Goal: Obtain resource: Download file/media

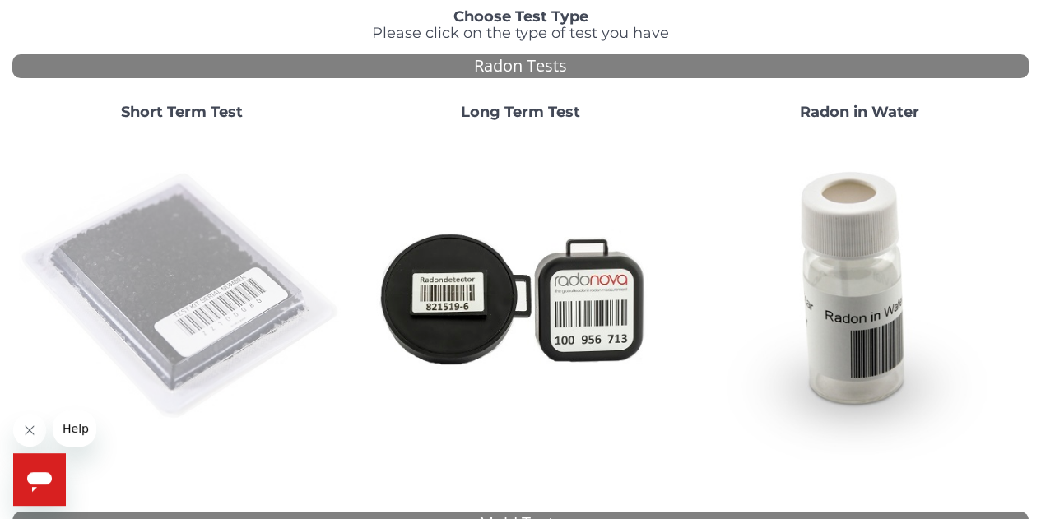
scroll to position [138, 0]
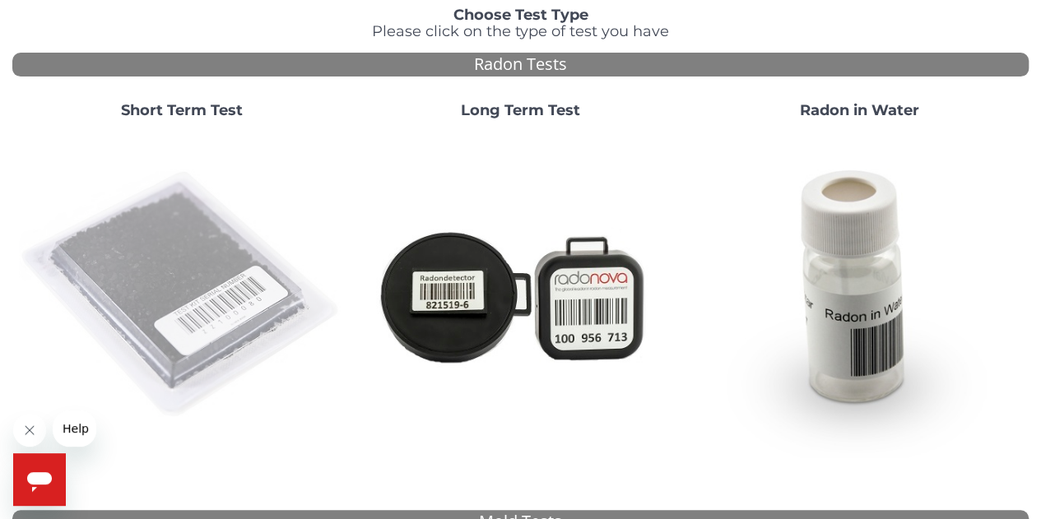
click at [193, 292] on img at bounding box center [182, 296] width 326 height 326
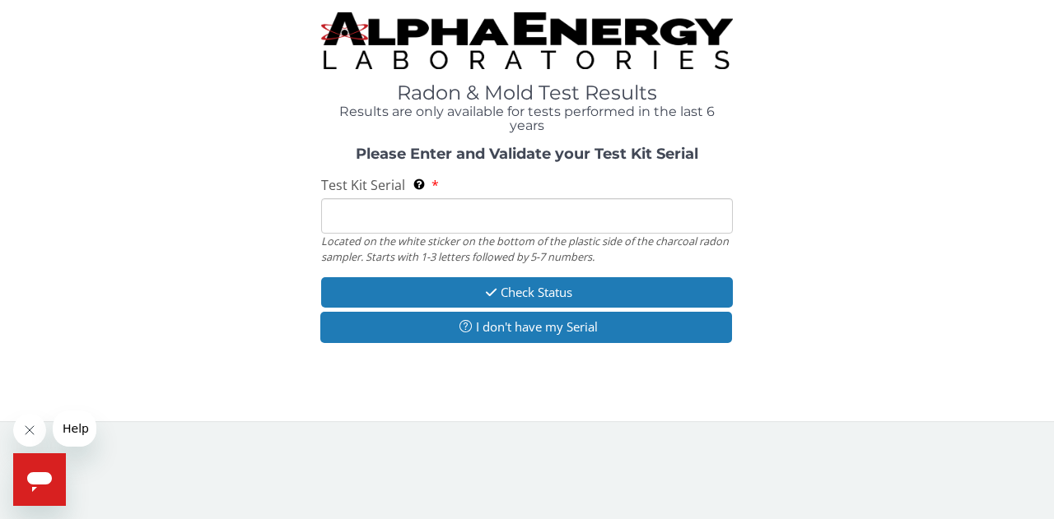
click at [342, 231] on input "Test Kit Serial Located on the white sticker on the bottom of the plastic side …" at bounding box center [527, 215] width 412 height 35
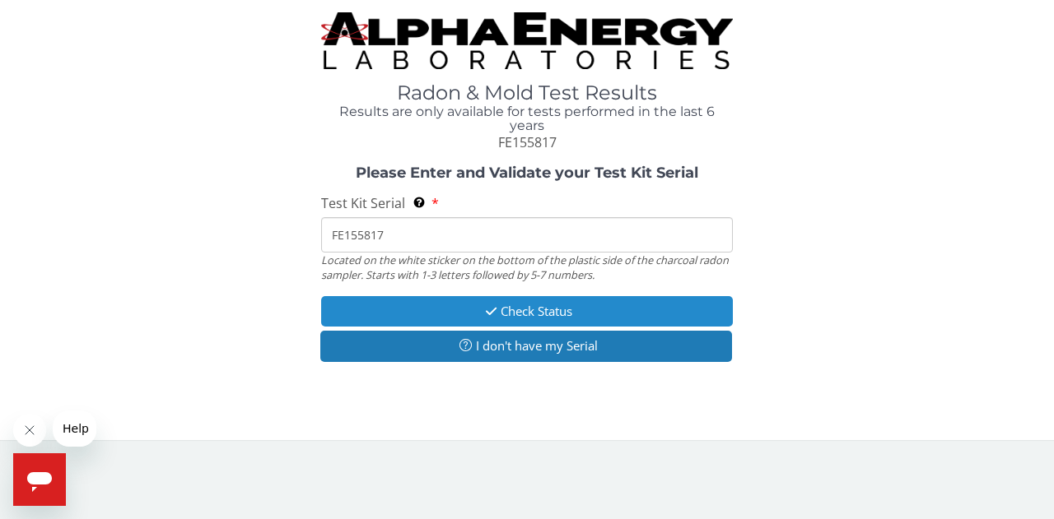
type input "FE155817"
click at [492, 312] on icon "button" at bounding box center [491, 311] width 19 height 12
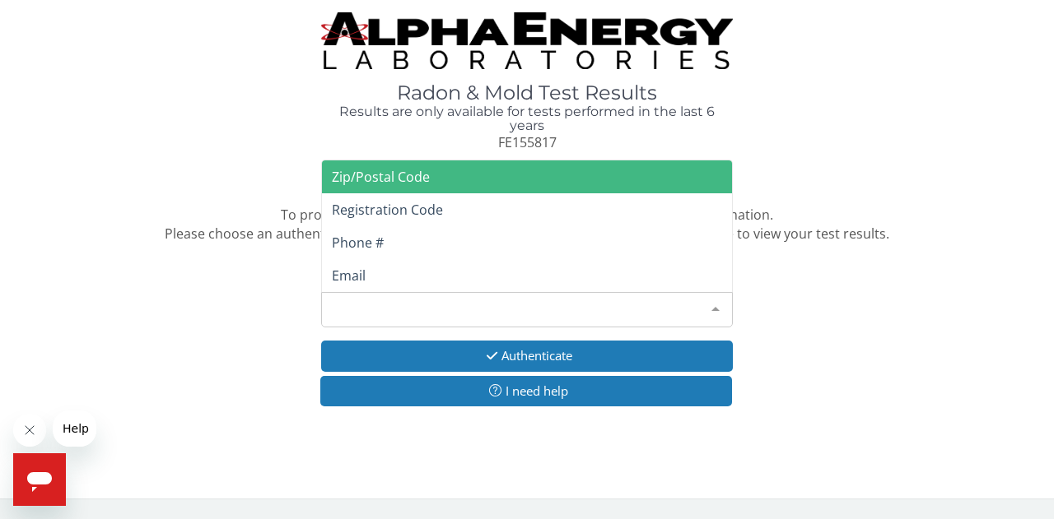
click at [560, 312] on div "Please make a selection" at bounding box center [527, 309] width 412 height 35
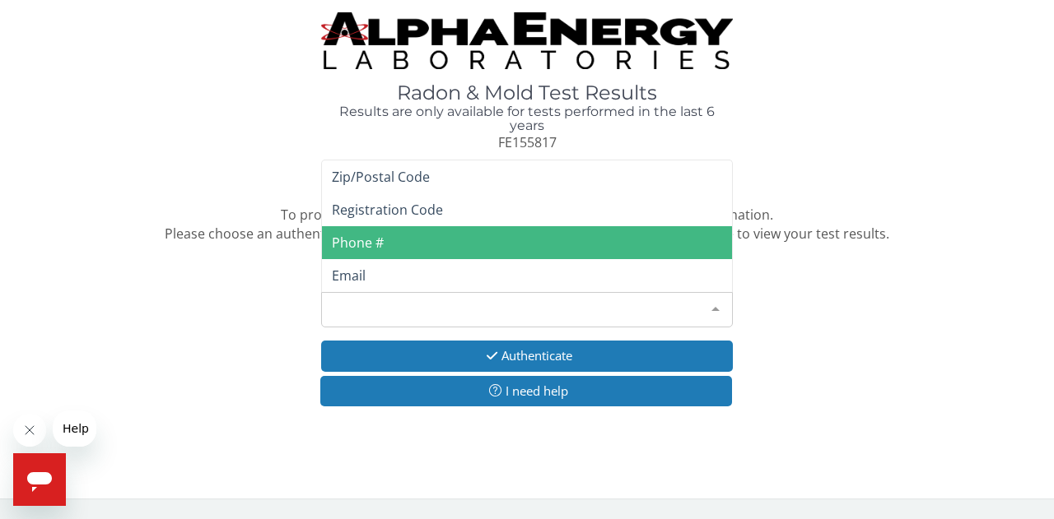
click at [552, 249] on span "Phone #" at bounding box center [527, 242] width 410 height 33
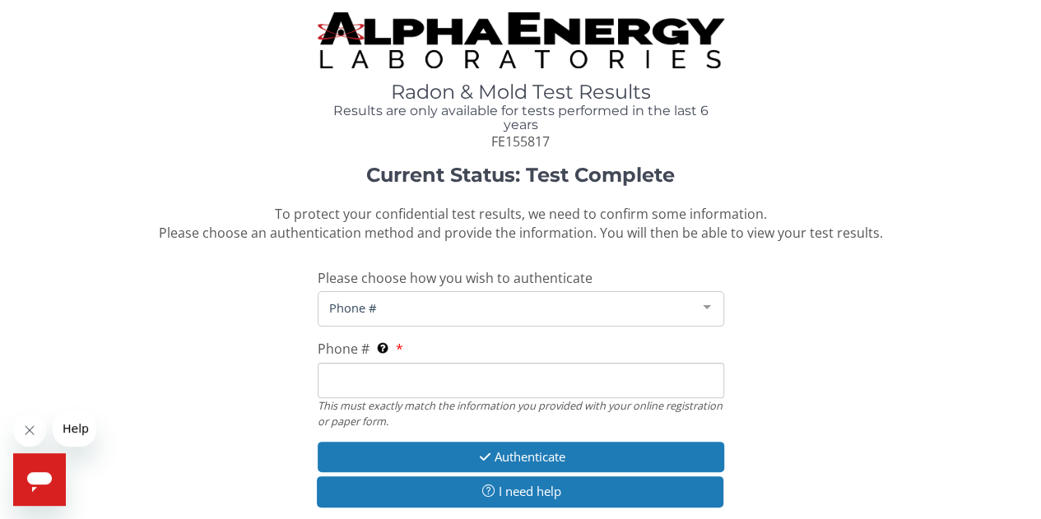
click at [457, 389] on input "Phone # This must exactly match the information you provided with your online r…" at bounding box center [521, 380] width 407 height 35
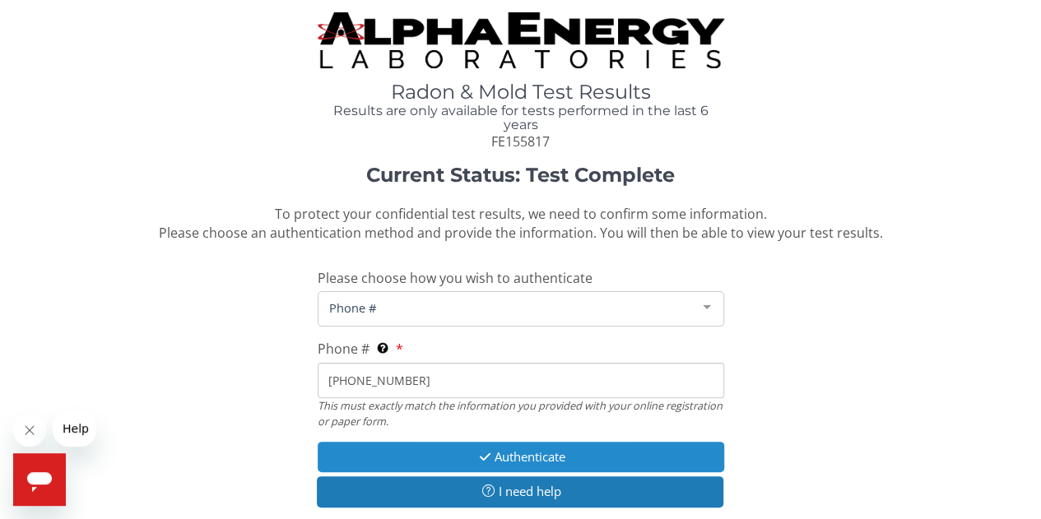
type input "917 319 1381"
click at [522, 444] on button "Authenticate" at bounding box center [521, 457] width 407 height 30
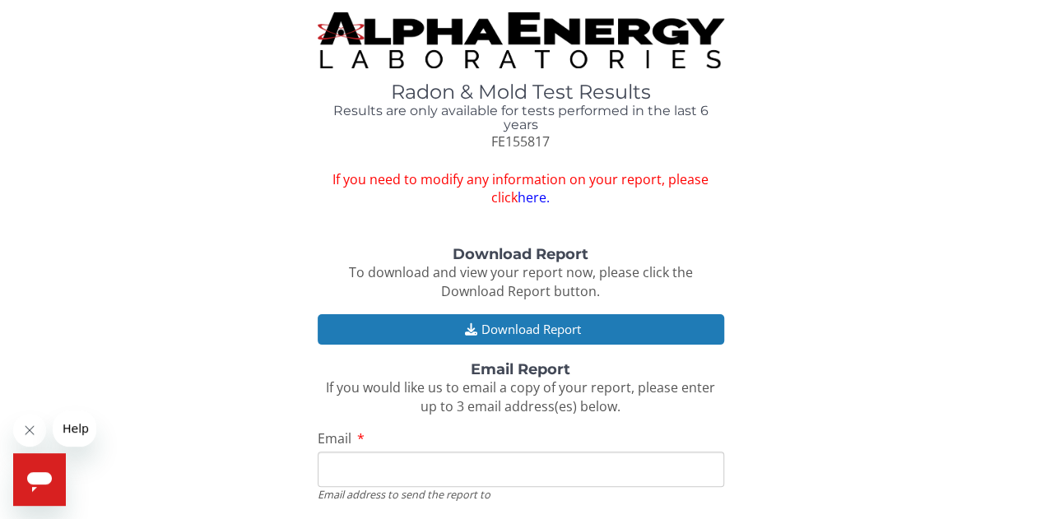
click at [423, 456] on input "Email" at bounding box center [521, 469] width 407 height 35
type input "tdo4mail@gmail.com"
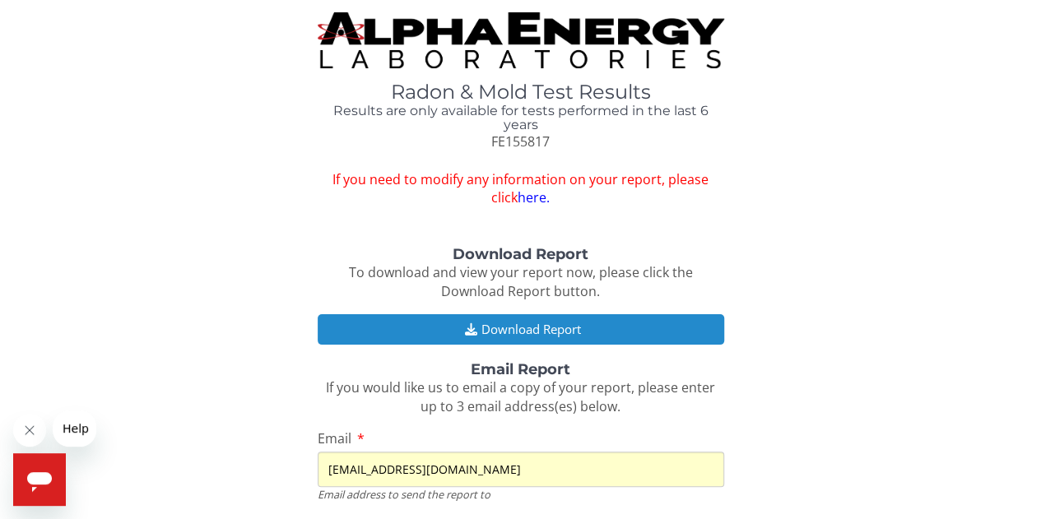
click at [430, 334] on button "Download Report" at bounding box center [521, 329] width 407 height 30
